Goal: Check status: Check status

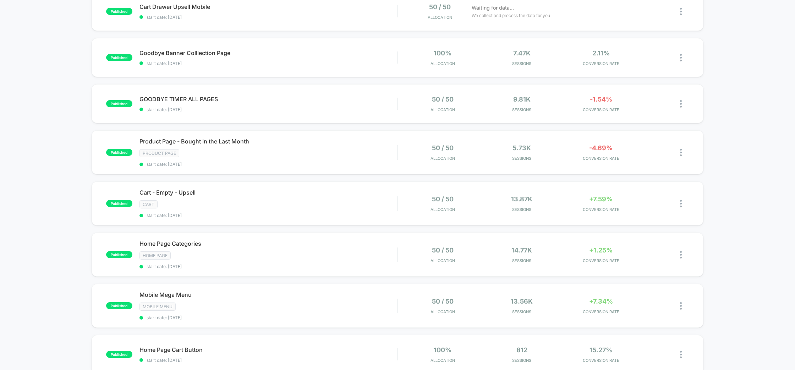
scroll to position [126, 0]
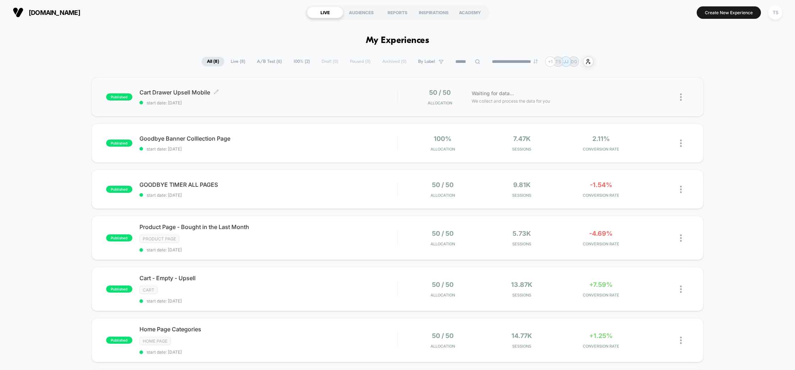
click at [307, 100] on span "start date: [DATE]" at bounding box center [268, 102] width 258 height 5
click at [318, 100] on span "start date: [DATE]" at bounding box center [268, 102] width 258 height 5
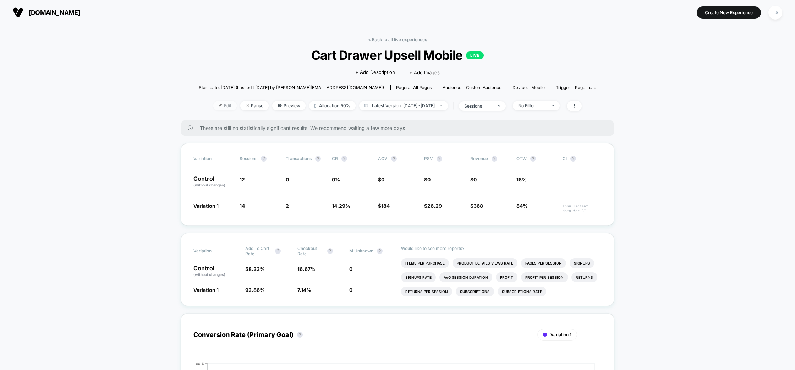
click at [215, 102] on span "Edit" at bounding box center [224, 106] width 23 height 10
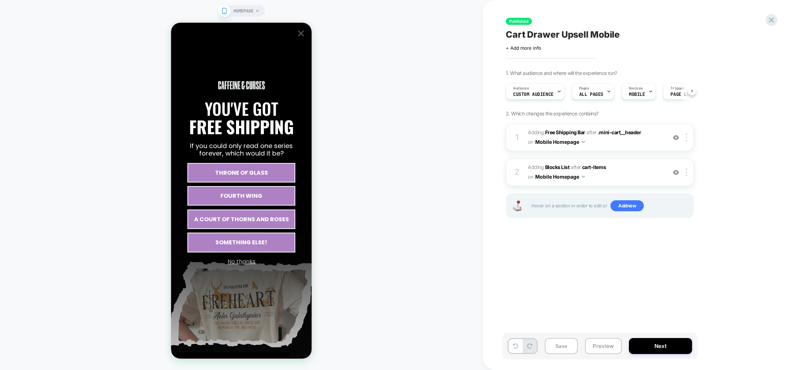
scroll to position [0, 0]
click at [775, 18] on icon at bounding box center [771, 20] width 10 height 10
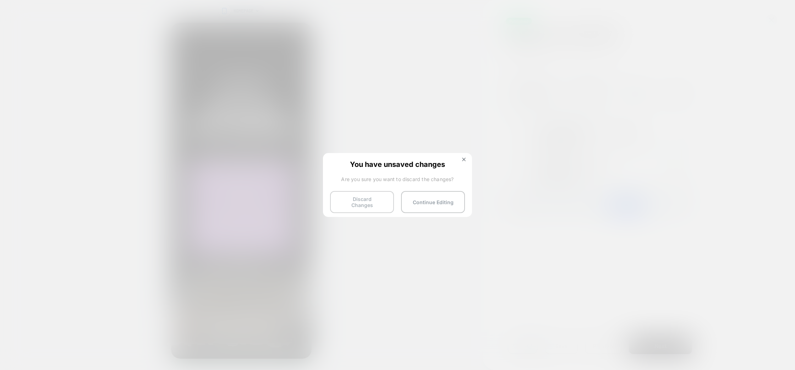
click at [377, 198] on button "Discard Changes" at bounding box center [362, 202] width 64 height 22
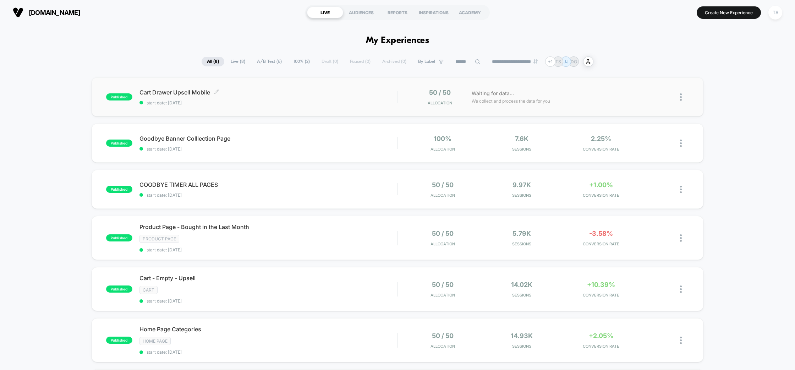
click at [263, 97] on div "Cart Drawer Upsell Mobile Click to edit experience details Click to edit experi…" at bounding box center [268, 97] width 258 height 17
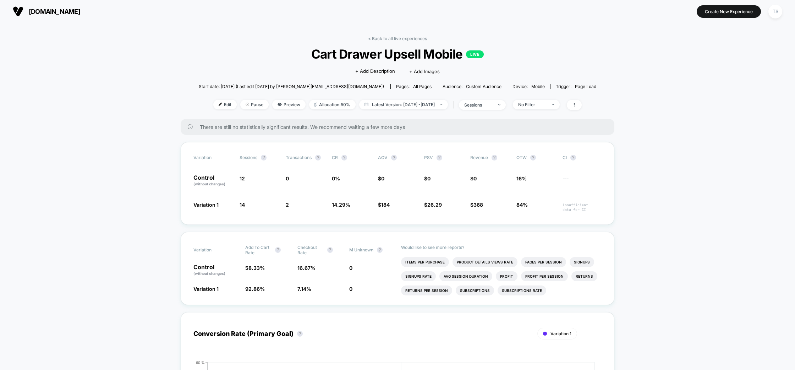
scroll to position [1, 0]
click at [405, 39] on link "< Back to all live experiences" at bounding box center [397, 37] width 59 height 5
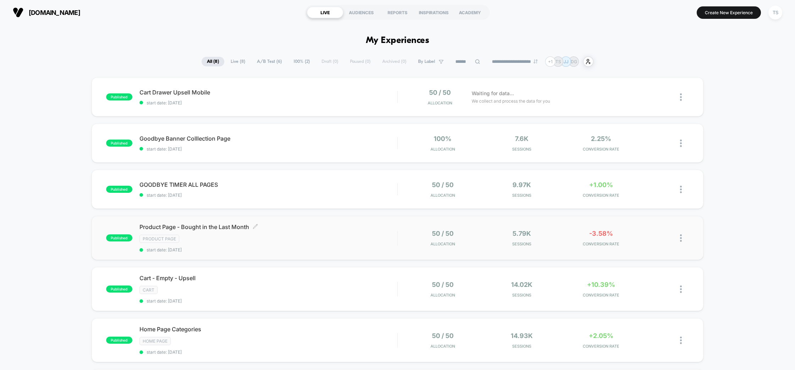
click at [241, 225] on span "Product Page - Bought in the Last Month Click to edit experience details" at bounding box center [268, 226] width 258 height 7
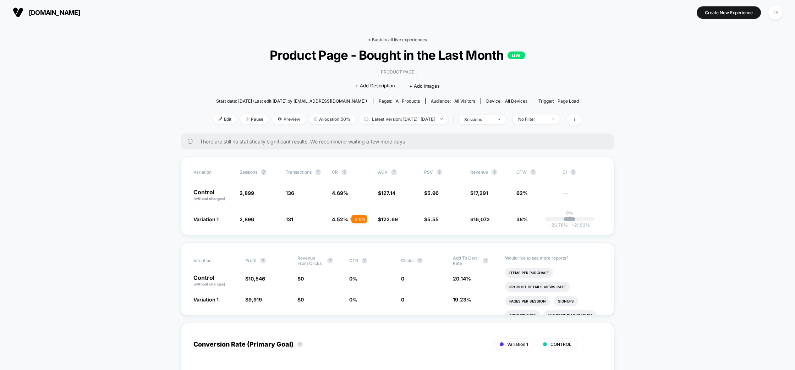
click at [407, 39] on link "< Back to all live experiences" at bounding box center [397, 39] width 59 height 5
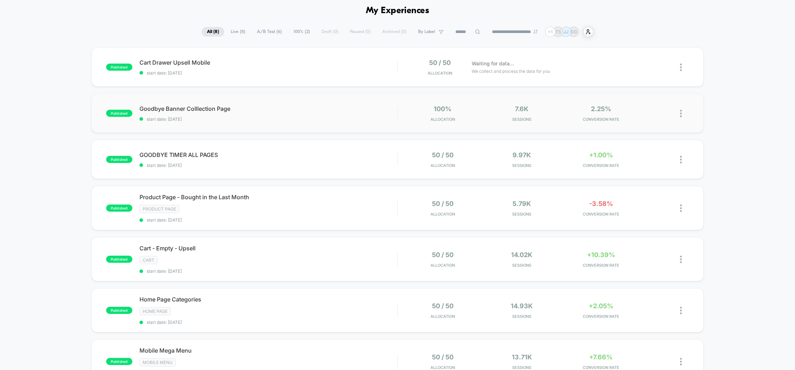
scroll to position [28, 0]
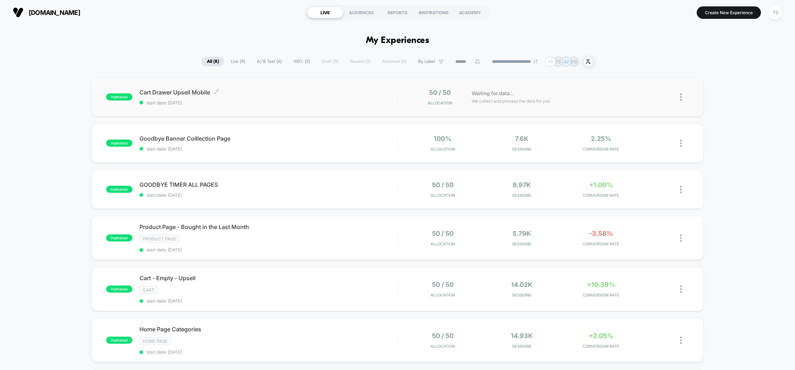
click at [293, 101] on span "start date: [DATE]" at bounding box center [268, 102] width 258 height 5
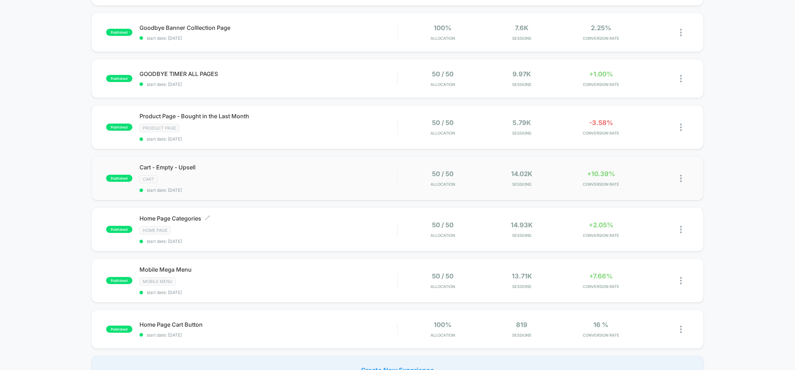
scroll to position [110, 0]
click at [292, 130] on div "Product Page" at bounding box center [268, 129] width 258 height 8
